Goal: Use online tool/utility: Utilize a website feature to perform a specific function

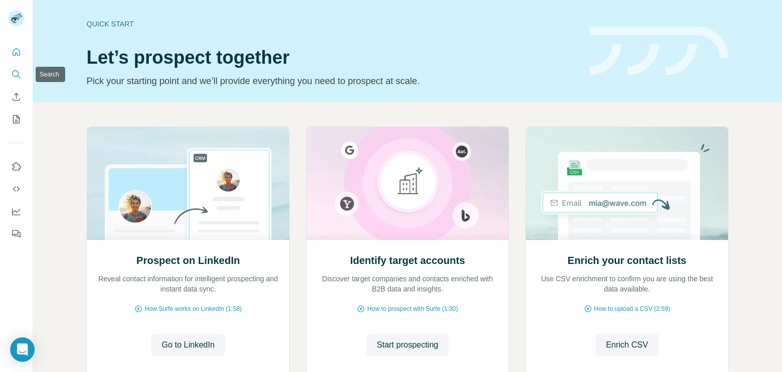
click at [18, 73] on icon "Search" at bounding box center [16, 74] width 10 height 10
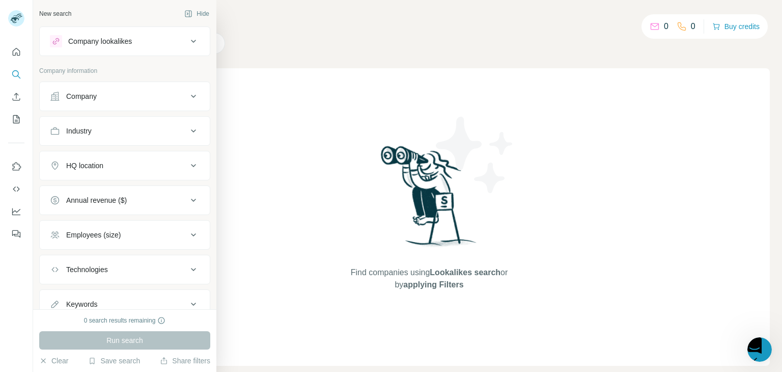
click at [135, 99] on div "Company" at bounding box center [118, 96] width 137 height 10
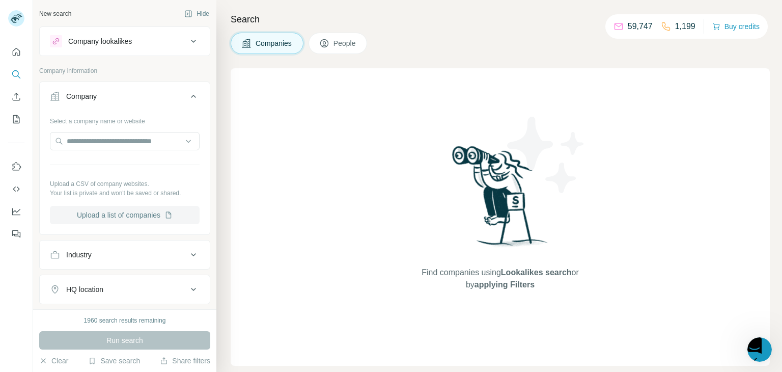
click at [105, 216] on button "Upload a list of companies" at bounding box center [125, 215] width 150 height 18
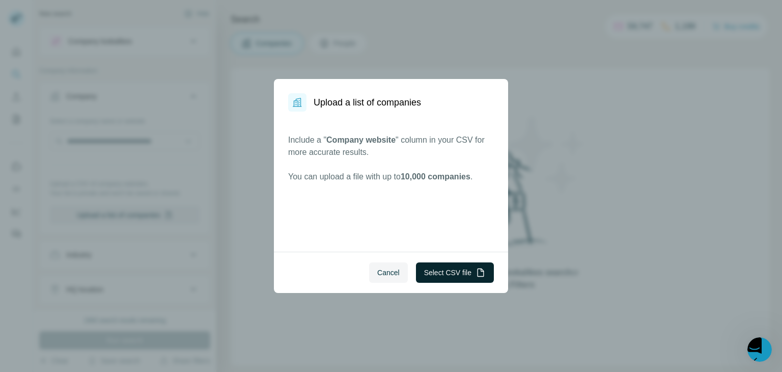
click at [465, 273] on button "Select CSV file" at bounding box center [455, 272] width 78 height 20
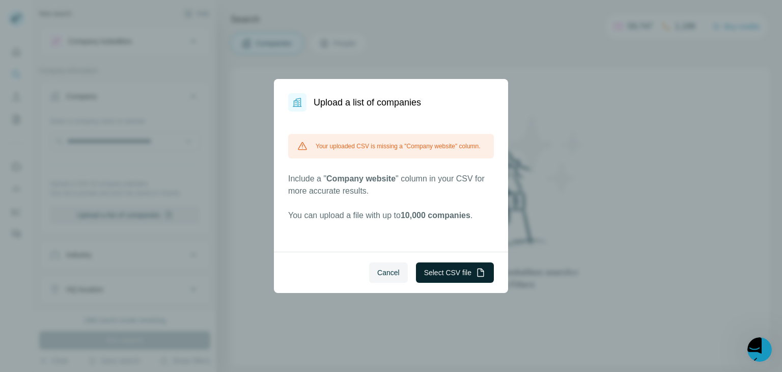
click at [465, 269] on button "Select CSV file" at bounding box center [455, 272] width 78 height 20
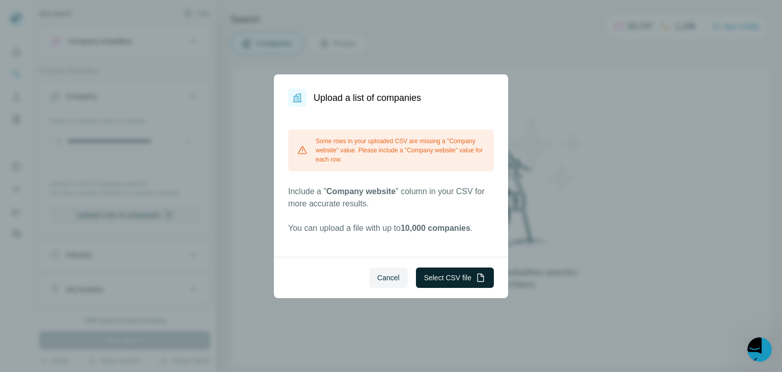
click at [428, 272] on button "Select CSV file" at bounding box center [455, 277] width 78 height 20
click at [394, 274] on span "Cancel" at bounding box center [388, 277] width 22 height 10
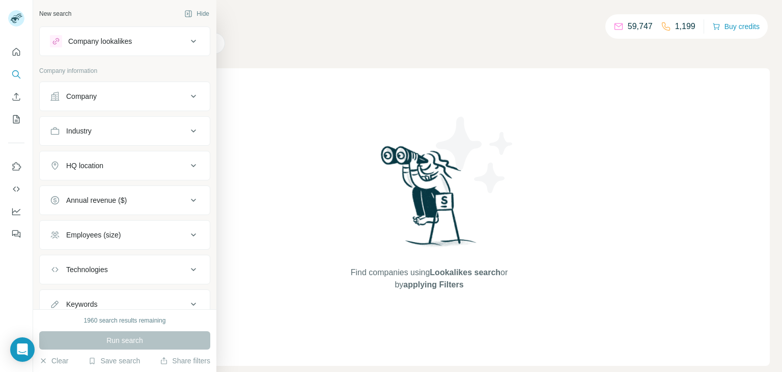
click at [81, 99] on div "Company" at bounding box center [81, 96] width 31 height 10
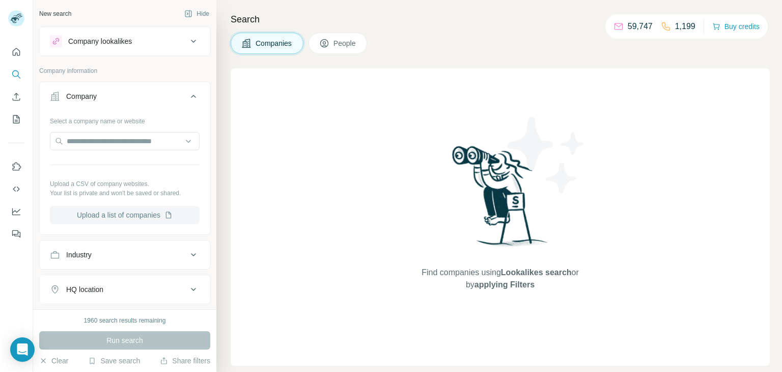
click at [120, 215] on button "Upload a list of companies" at bounding box center [125, 215] width 150 height 18
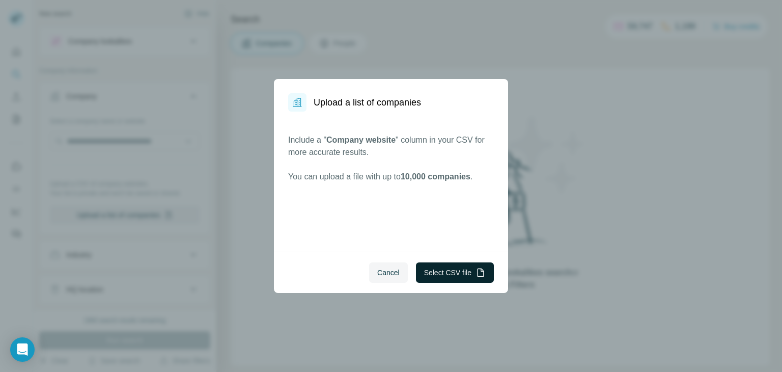
click at [462, 276] on button "Select CSV file" at bounding box center [455, 272] width 78 height 20
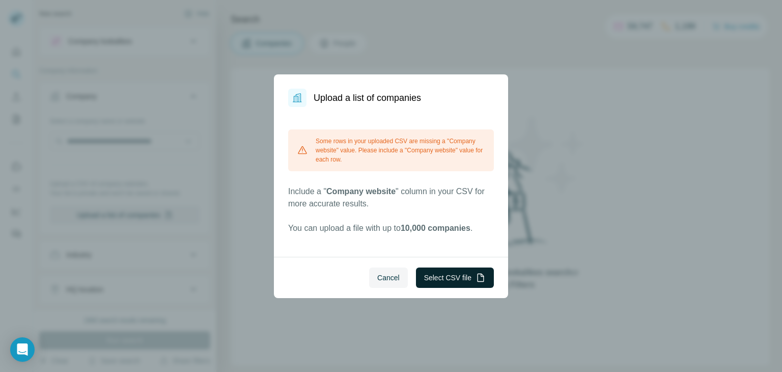
click at [437, 280] on button "Select CSV file" at bounding box center [455, 277] width 78 height 20
click at [378, 279] on span "Cancel" at bounding box center [388, 277] width 22 height 10
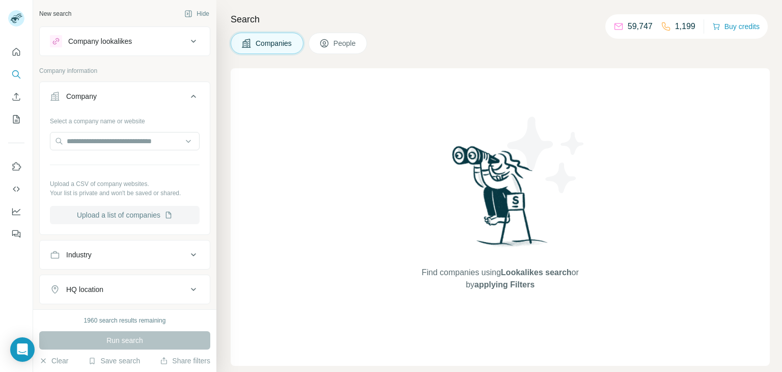
click at [118, 215] on button "Upload a list of companies" at bounding box center [125, 215] width 150 height 18
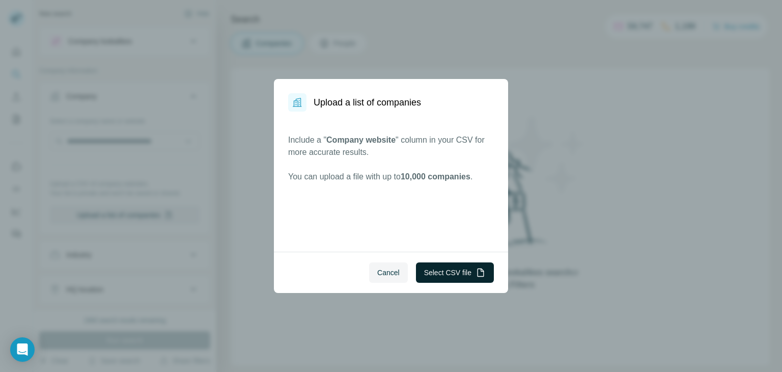
click at [458, 275] on button "Select CSV file" at bounding box center [455, 272] width 78 height 20
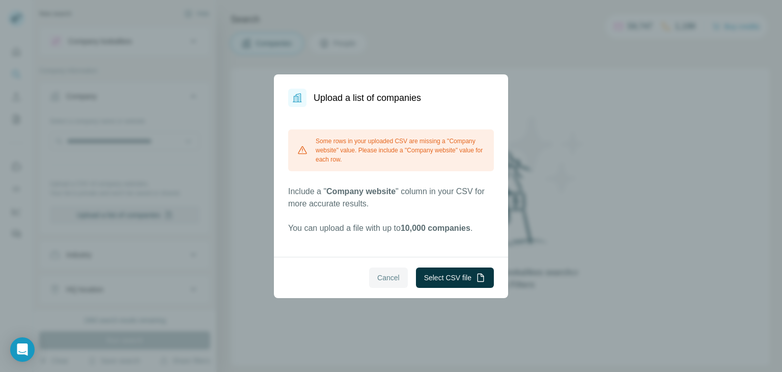
click at [401, 269] on button "Cancel" at bounding box center [388, 277] width 39 height 20
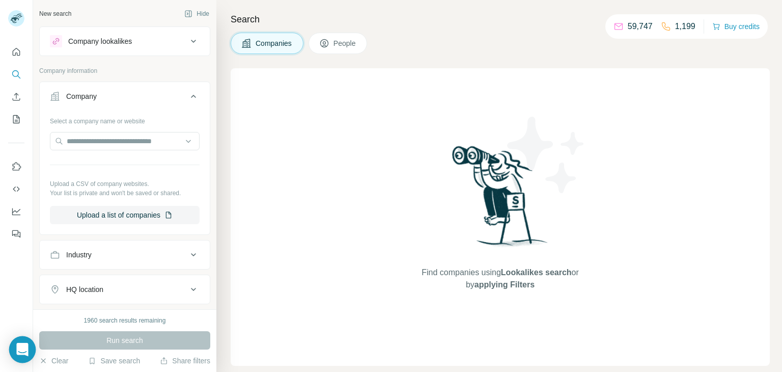
click at [20, 345] on icon "Open Intercom Messenger" at bounding box center [22, 349] width 12 height 13
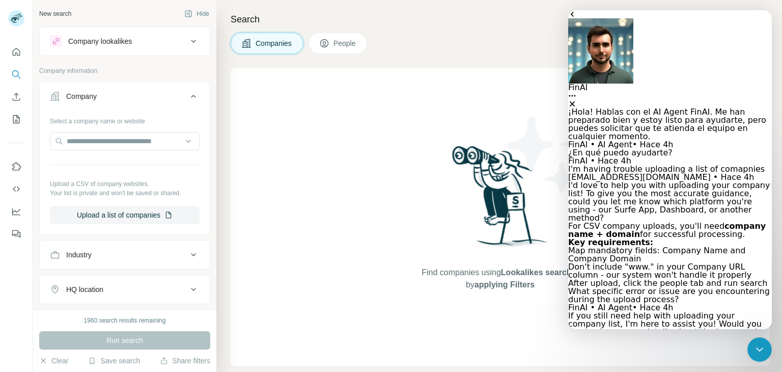
scroll to position [102, 0]
click at [113, 219] on button "Upload a list of companies" at bounding box center [125, 215] width 150 height 18
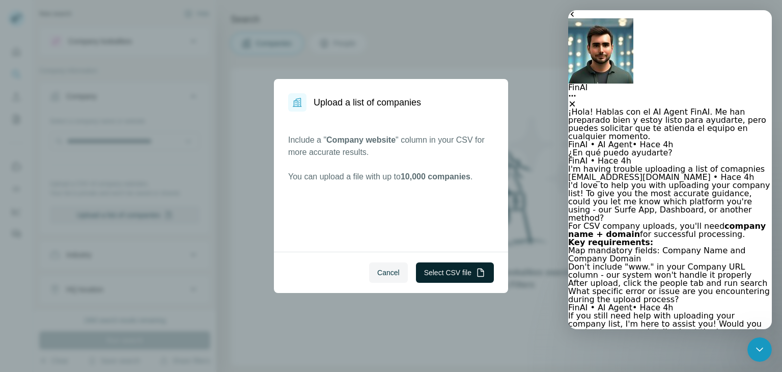
click at [442, 273] on button "Select CSV file" at bounding box center [455, 272] width 78 height 20
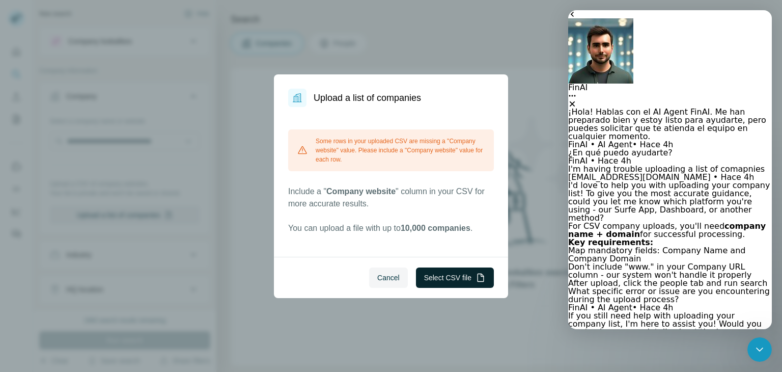
click at [433, 275] on button "Select CSV file" at bounding box center [455, 277] width 78 height 20
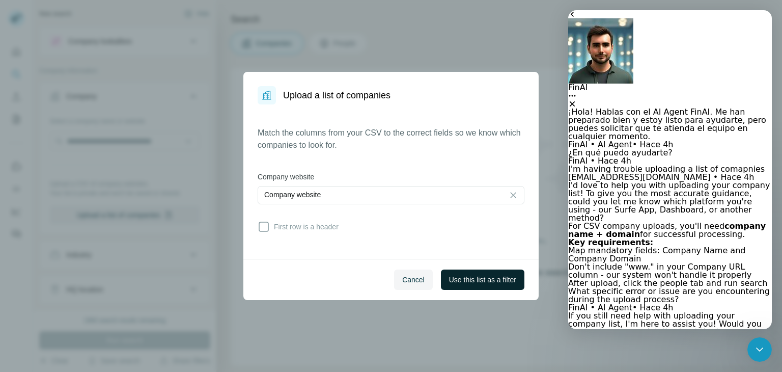
click at [464, 280] on span "Use this list as a filter" at bounding box center [482, 279] width 67 height 10
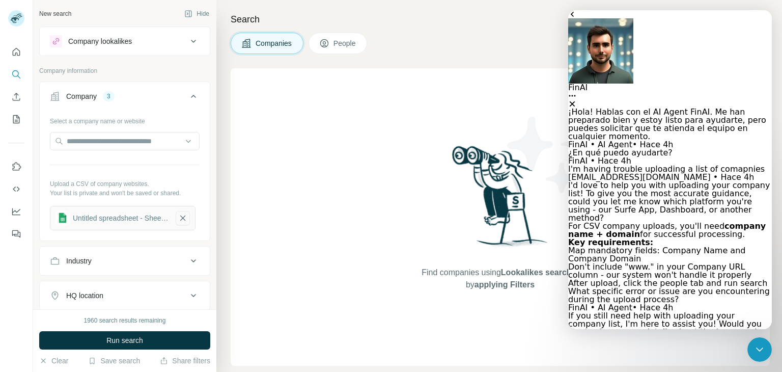
click at [184, 216] on icon "button" at bounding box center [182, 218] width 9 height 10
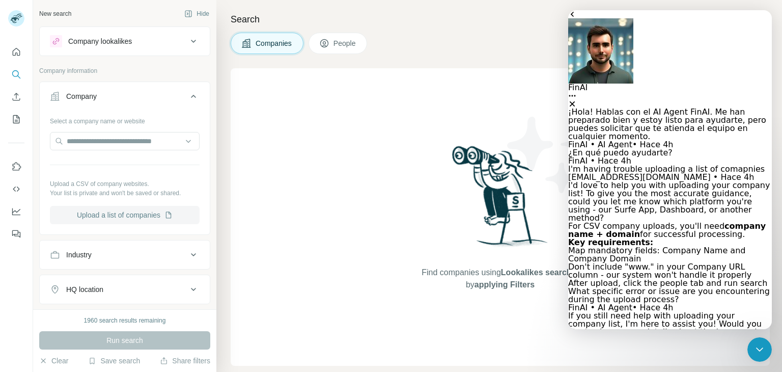
click at [106, 215] on button "Upload a list of companies" at bounding box center [125, 215] width 150 height 18
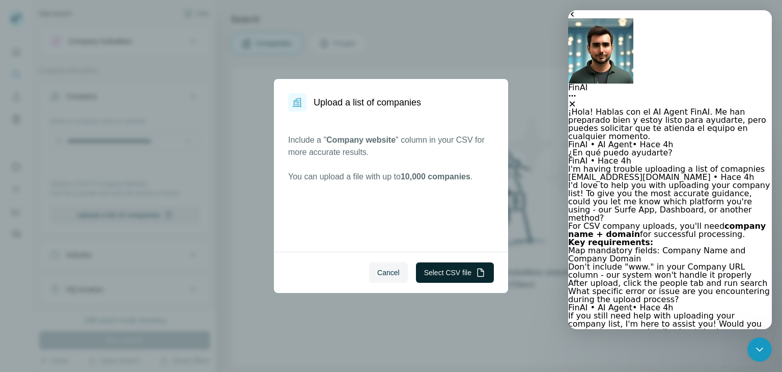
click at [443, 275] on button "Select CSV file" at bounding box center [455, 272] width 78 height 20
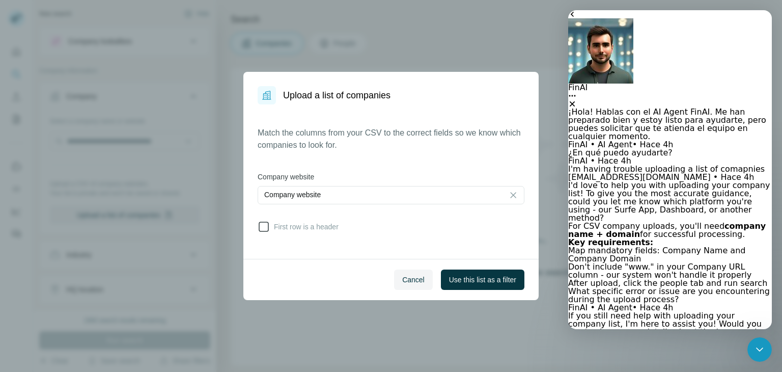
click at [264, 229] on icon at bounding box center [264, 226] width 12 height 12
click at [486, 282] on span "Use this list as a filter" at bounding box center [482, 279] width 67 height 10
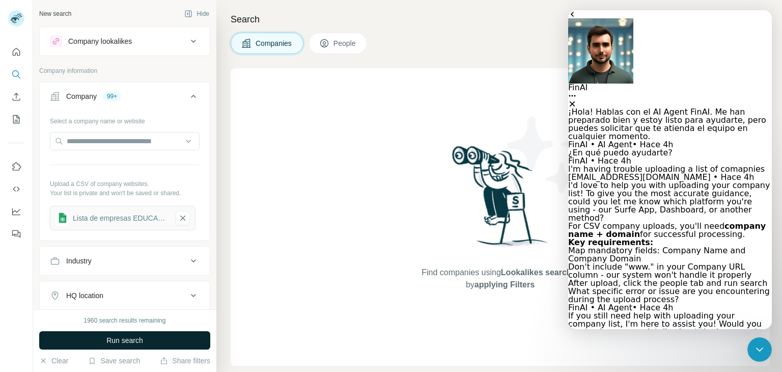
click at [119, 342] on span "Run search" at bounding box center [124, 340] width 37 height 10
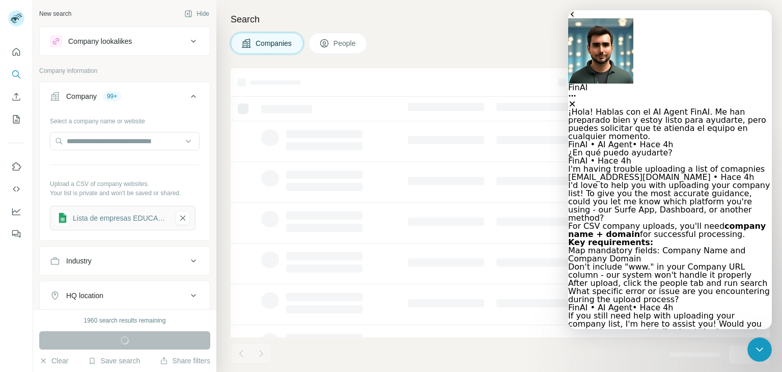
click at [752, 100] on div "Cerrar" at bounding box center [670, 104] width 204 height 8
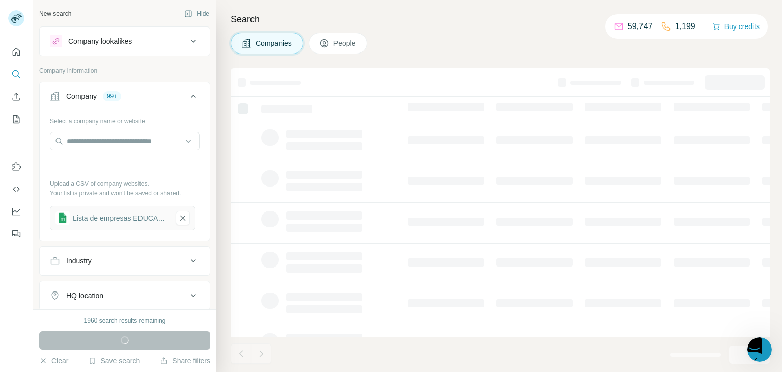
scroll to position [1187, 0]
